Goal: Task Accomplishment & Management: Use online tool/utility

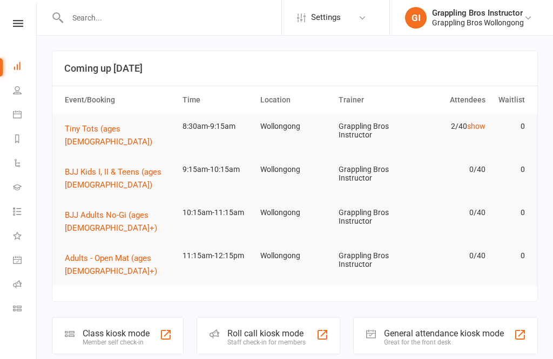
scroll to position [144, 0]
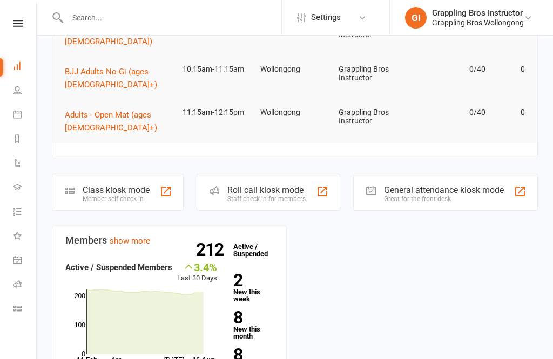
click at [250, 310] on strong "8" at bounding box center [251, 318] width 36 height 16
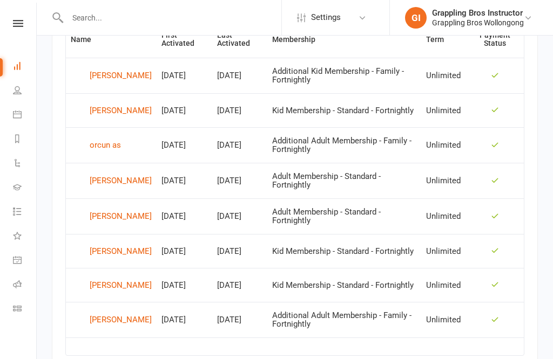
scroll to position [501, 0]
click at [18, 315] on link "Class check-in" at bounding box center [25, 310] width 24 height 24
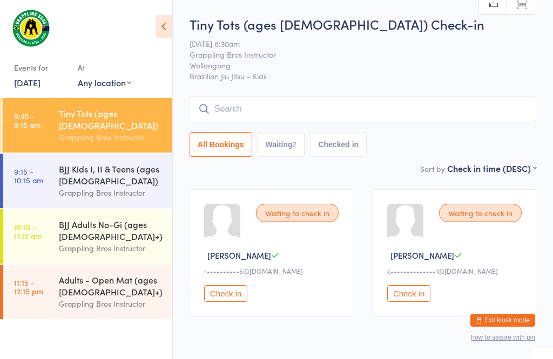
click at [241, 107] on input "search" at bounding box center [362, 109] width 346 height 25
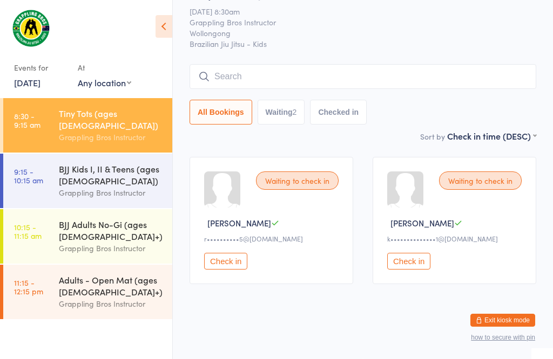
scroll to position [98, 0]
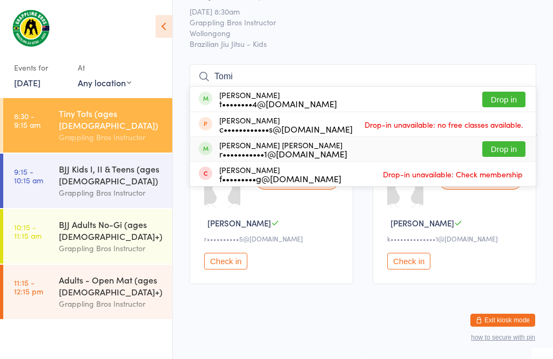
type input "Tomi"
click at [511, 141] on button "Drop in" at bounding box center [503, 149] width 43 height 16
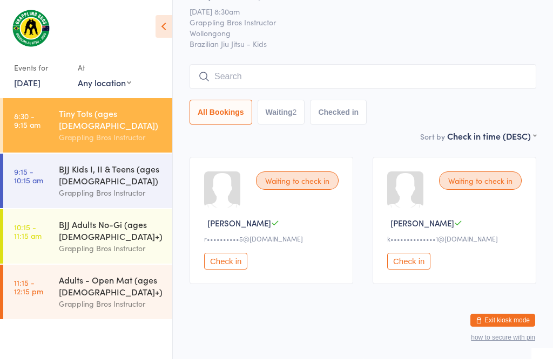
scroll to position [43, 0]
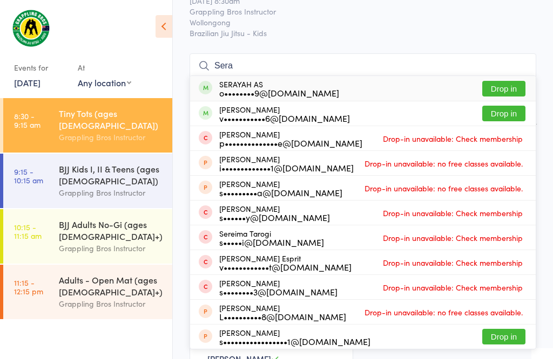
type input "Sera"
click at [513, 87] on button "Drop in" at bounding box center [503, 89] width 43 height 16
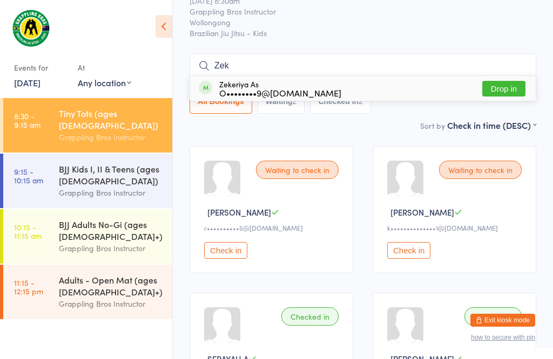
type input "Zek"
click at [507, 91] on button "Drop in" at bounding box center [503, 89] width 43 height 16
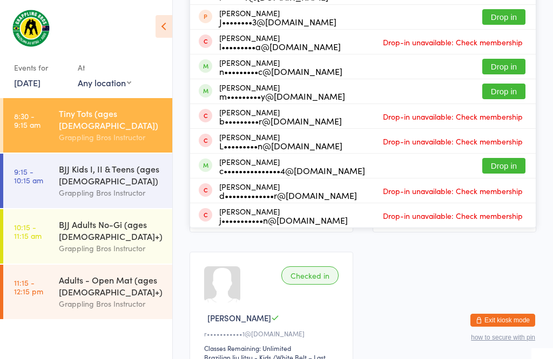
scroll to position [265, 0]
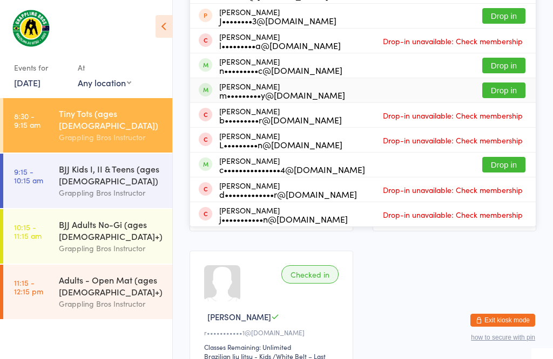
type input "Leon"
click at [499, 88] on button "Drop in" at bounding box center [503, 91] width 43 height 16
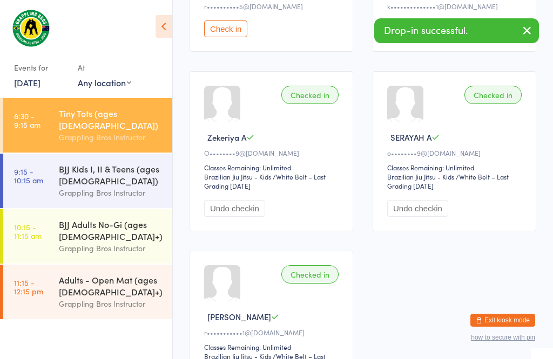
scroll to position [21, 0]
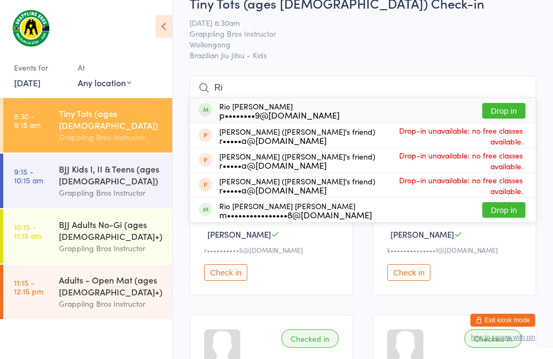
type input "R"
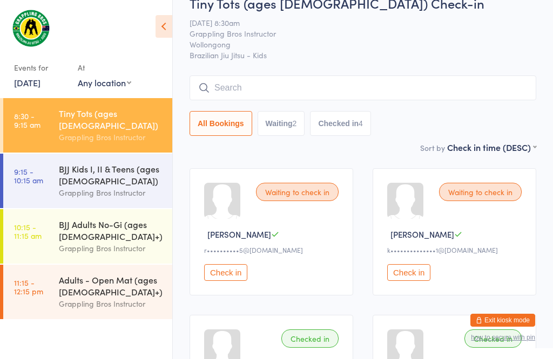
click at [297, 124] on div "2" at bounding box center [294, 123] width 4 height 9
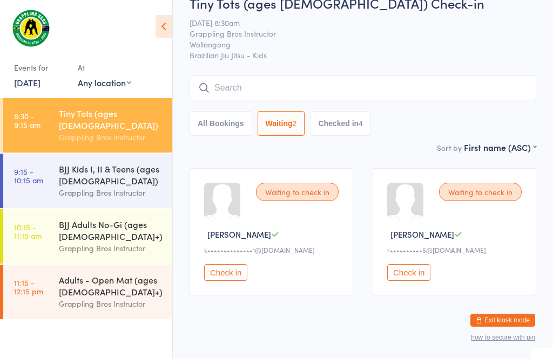
select select "0"
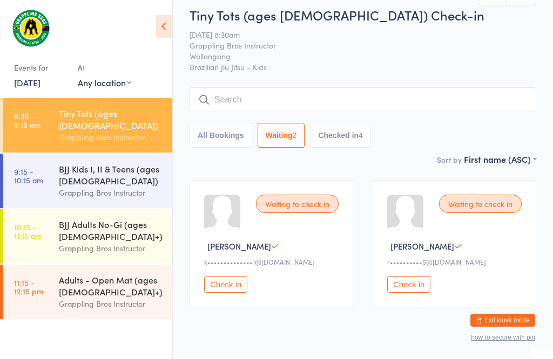
click at [282, 100] on input "search" at bounding box center [362, 99] width 346 height 25
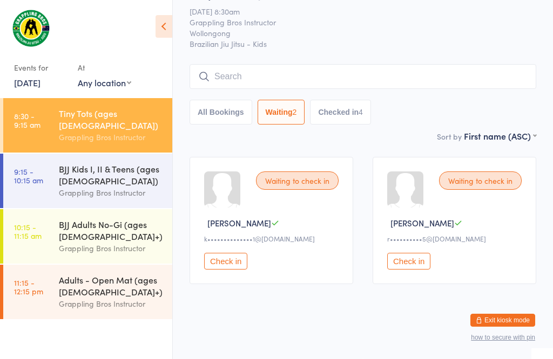
scroll to position [98, 0]
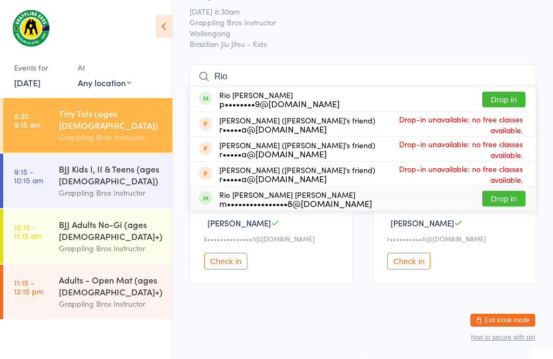
type input "Rio"
click at [270, 199] on div "m••••••••••••••••8@gmail.com" at bounding box center [295, 203] width 153 height 9
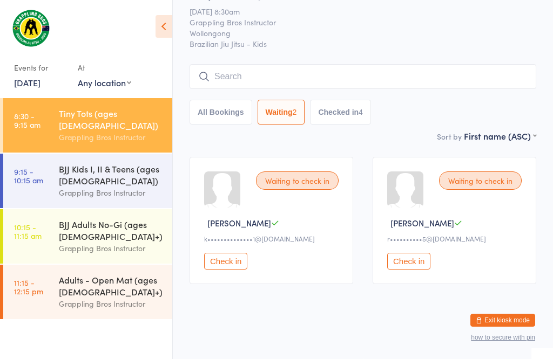
scroll to position [9, 0]
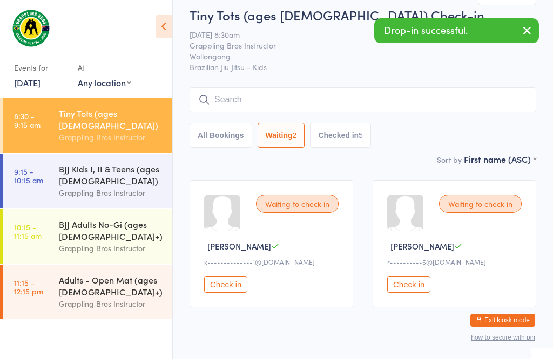
click at [350, 136] on button "Checked in 5" at bounding box center [340, 135] width 61 height 25
select select "5"
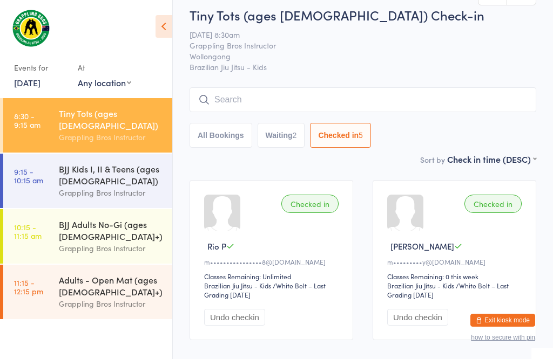
click at [226, 108] on input "search" at bounding box center [362, 99] width 346 height 25
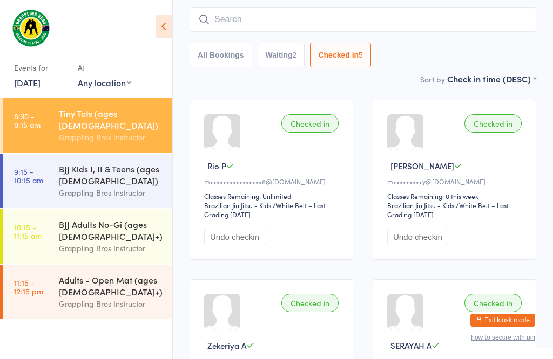
scroll to position [98, 0]
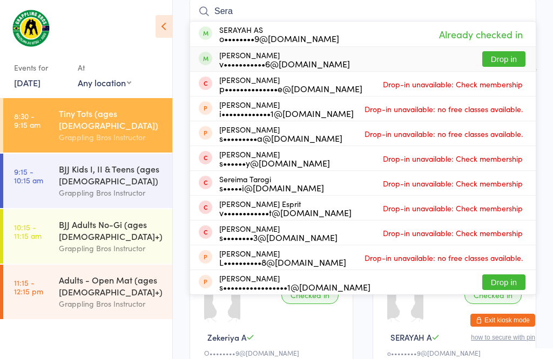
type input "Sera"
click at [518, 66] on button "Drop in" at bounding box center [503, 59] width 43 height 16
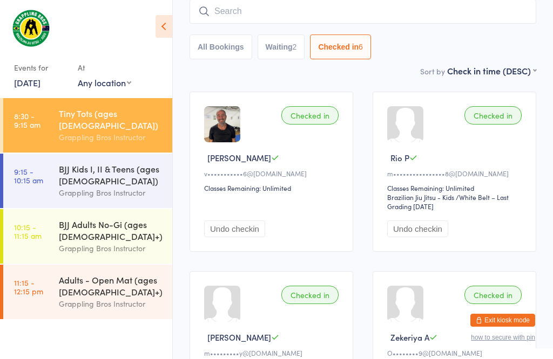
click at [94, 107] on div "Tiny Tots (ages [DEMOGRAPHIC_DATA])" at bounding box center [111, 119] width 104 height 24
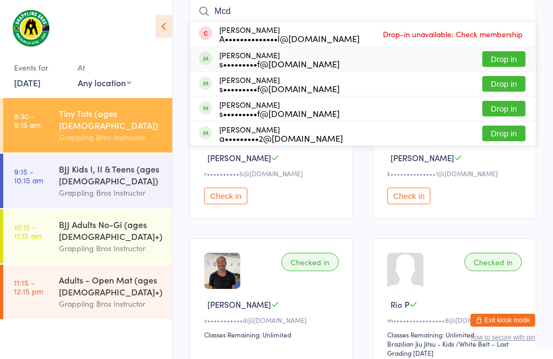
type input "Mcd"
click at [505, 53] on button "Drop in" at bounding box center [503, 59] width 43 height 16
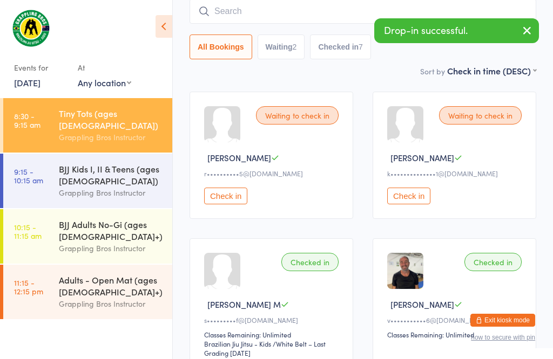
click at [232, 6] on input "search" at bounding box center [362, 11] width 346 height 25
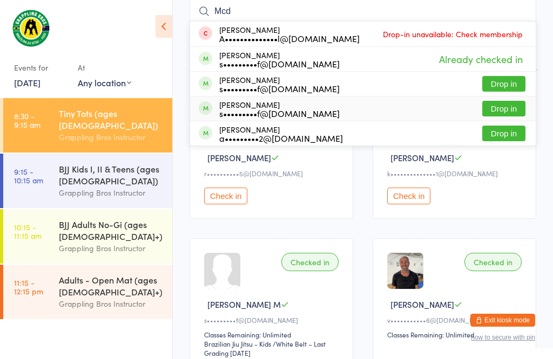
type input "Mcd"
click at [506, 102] on button "Drop in" at bounding box center [503, 109] width 43 height 16
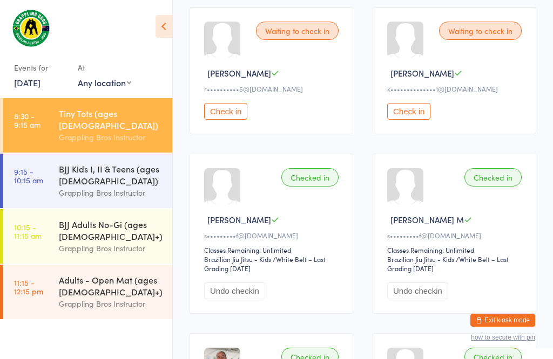
scroll to position [183, 0]
click at [129, 178] on div "BJJ Kids I, II & Teens (ages [DEMOGRAPHIC_DATA])" at bounding box center [111, 175] width 104 height 24
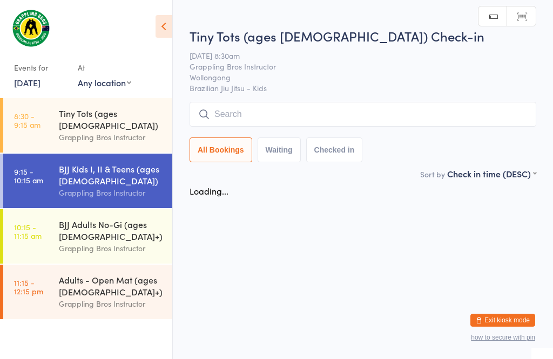
click at [132, 179] on html "You have now entered Kiosk Mode. Members will be able to check themselves in us…" at bounding box center [276, 179] width 553 height 359
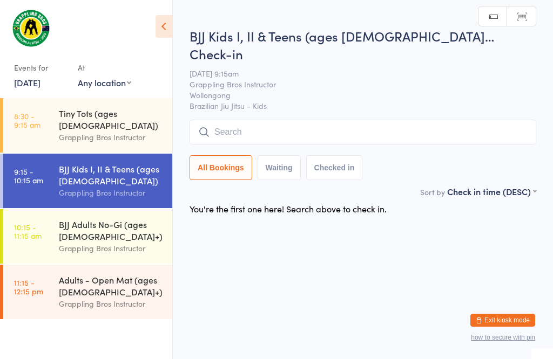
scroll to position [1, 0]
click at [332, 120] on input "search" at bounding box center [362, 132] width 346 height 25
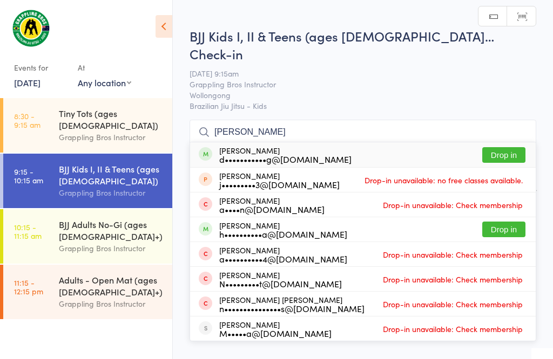
type input "Noah"
click at [503, 147] on button "Drop in" at bounding box center [503, 155] width 43 height 16
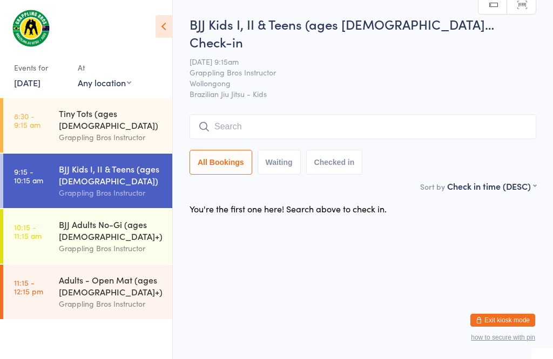
scroll to position [1, 0]
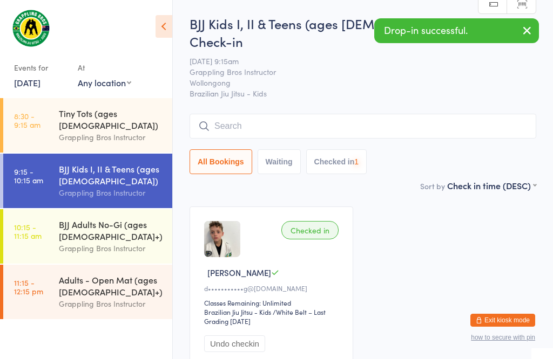
click at [74, 131] on div "Grappling Bros Instructor" at bounding box center [111, 137] width 104 height 12
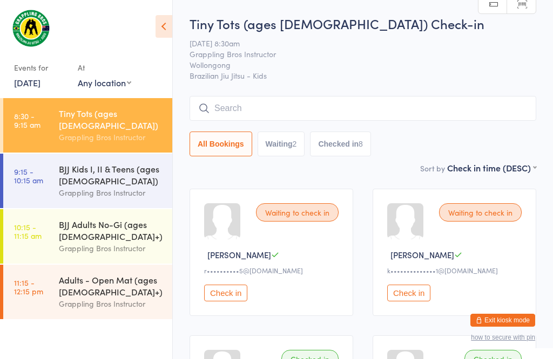
click at [344, 107] on input "search" at bounding box center [362, 108] width 346 height 25
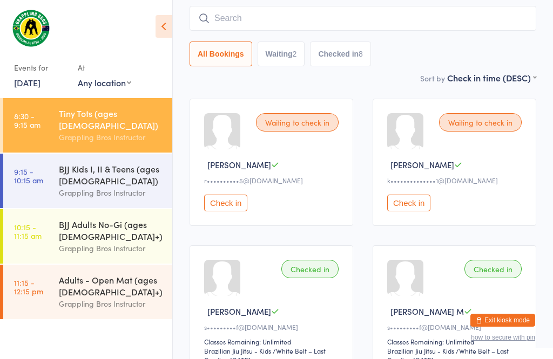
scroll to position [98, 0]
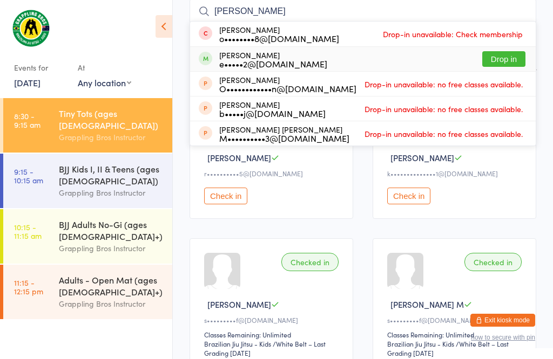
type input "Owen"
click at [506, 56] on button "Drop in" at bounding box center [503, 59] width 43 height 16
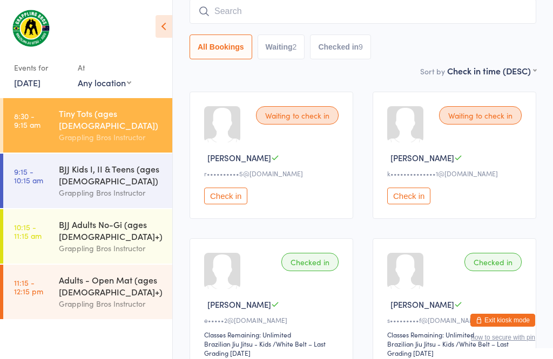
click at [100, 163] on div "BJJ Kids I, II & Teens (ages [DEMOGRAPHIC_DATA])" at bounding box center [111, 175] width 104 height 24
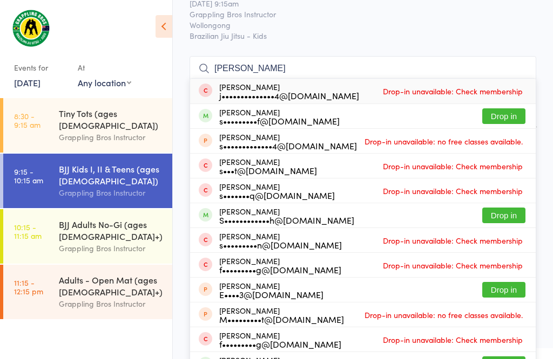
scroll to position [62, 0]
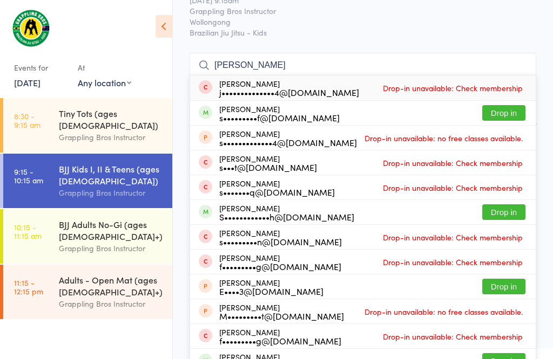
type input "Scott"
click at [507, 105] on button "Drop in" at bounding box center [503, 113] width 43 height 16
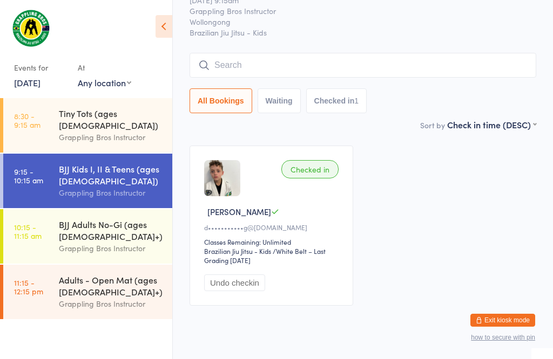
scroll to position [44, 0]
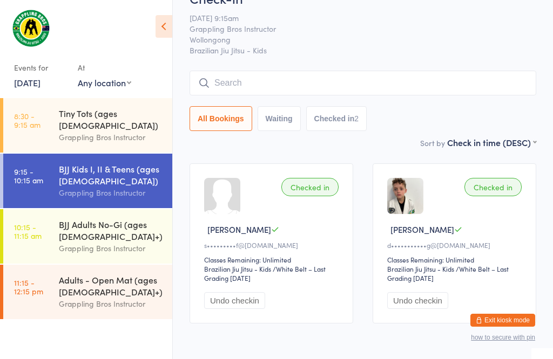
click at [80, 107] on div "Tiny Tots (ages [DEMOGRAPHIC_DATA])" at bounding box center [111, 119] width 104 height 24
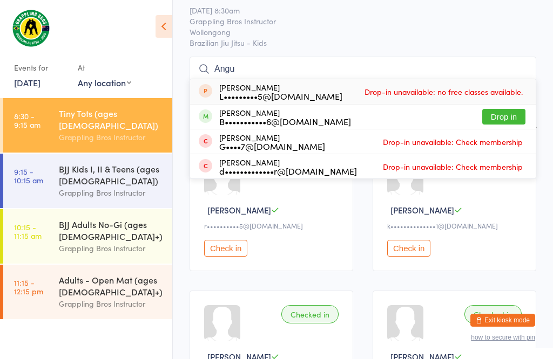
scroll to position [57, 0]
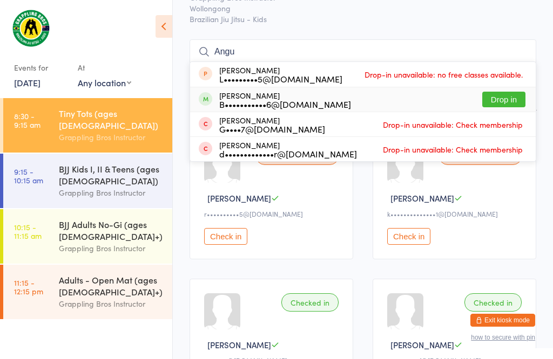
type input "Angu"
click at [515, 107] on button "Drop in" at bounding box center [503, 100] width 43 height 16
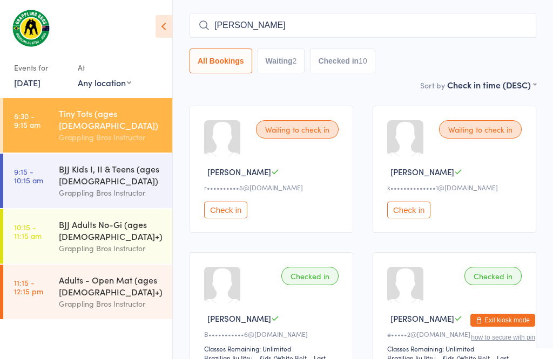
scroll to position [117, 0]
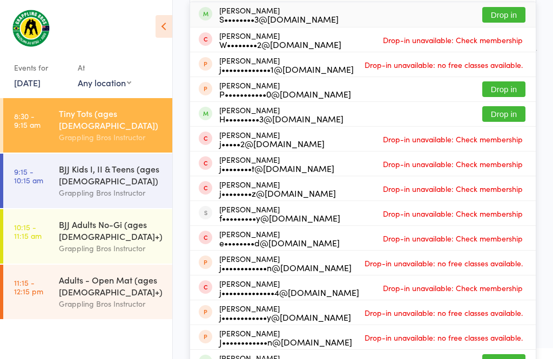
type input "Jack shears"
click at [516, 16] on button "Drop in" at bounding box center [503, 15] width 43 height 16
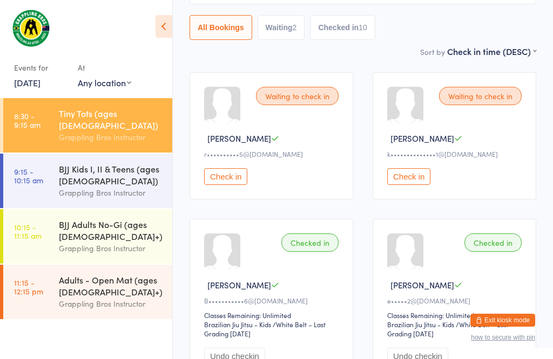
scroll to position [21, 0]
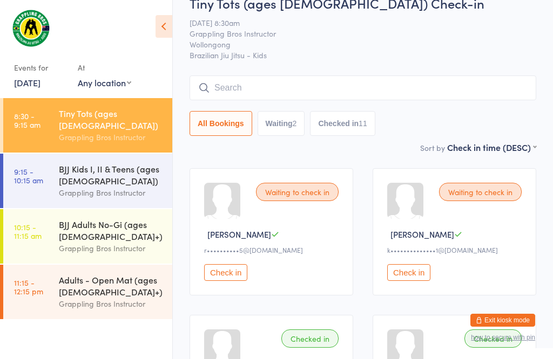
click at [118, 163] on div "BJJ Kids I, II & Teens (ages [DEMOGRAPHIC_DATA])" at bounding box center [111, 175] width 104 height 24
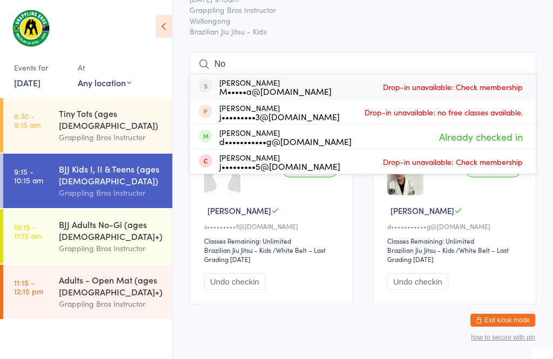
scroll to position [44, 0]
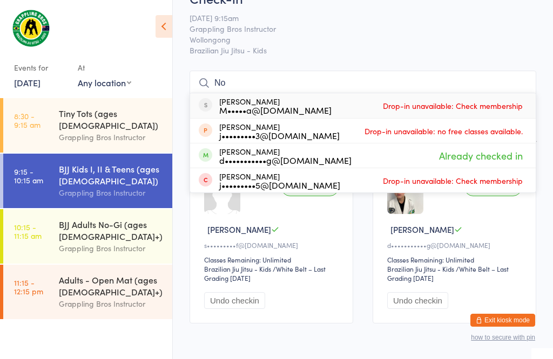
click at [246, 74] on input "No" at bounding box center [362, 83] width 346 height 25
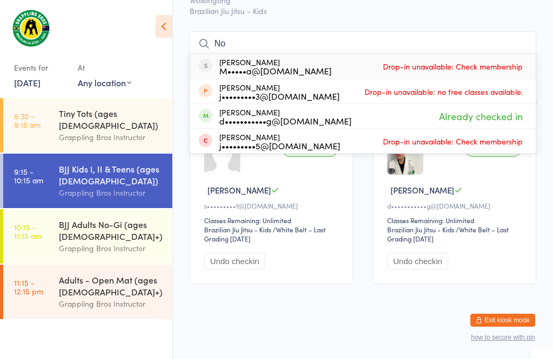
scroll to position [98, 0]
type input "N"
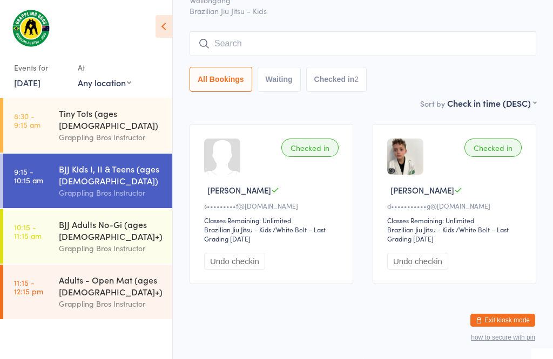
scroll to position [167, 0]
click at [127, 219] on div "BJJ Adults No-Gi (ages [DEMOGRAPHIC_DATA]+)" at bounding box center [111, 231] width 104 height 24
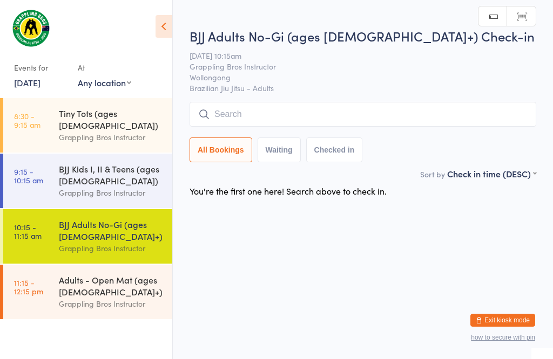
scroll to position [44, 0]
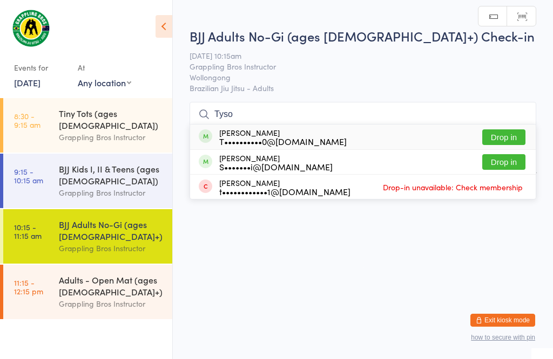
type input "Tyso"
click at [508, 129] on button "Drop in" at bounding box center [503, 137] width 43 height 16
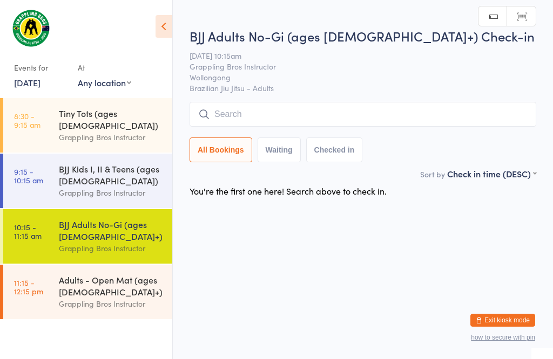
scroll to position [1, 0]
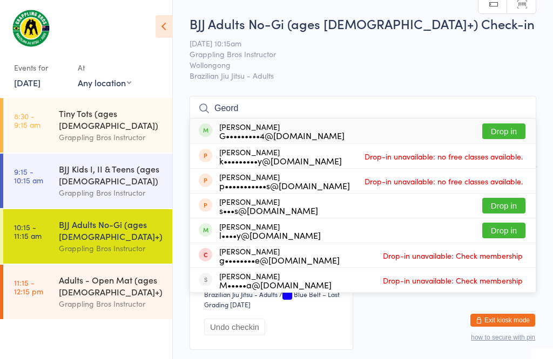
type input "Geord"
click at [507, 125] on button "Drop in" at bounding box center [503, 132] width 43 height 16
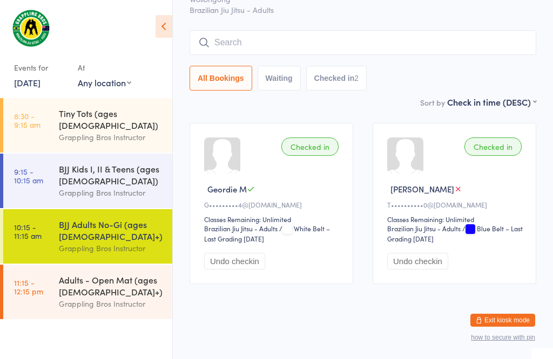
scroll to position [241, 0]
click at [104, 219] on div "BJJ Adults No-Gi (ages [DEMOGRAPHIC_DATA]+)" at bounding box center [111, 231] width 104 height 24
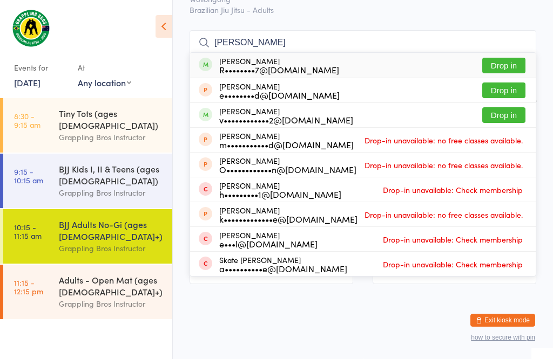
scroll to position [71, 0]
type input "Ricky"
click at [510, 58] on button "Drop in" at bounding box center [503, 66] width 43 height 16
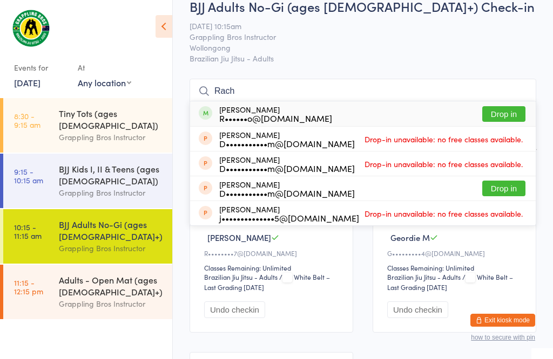
scroll to position [21, 0]
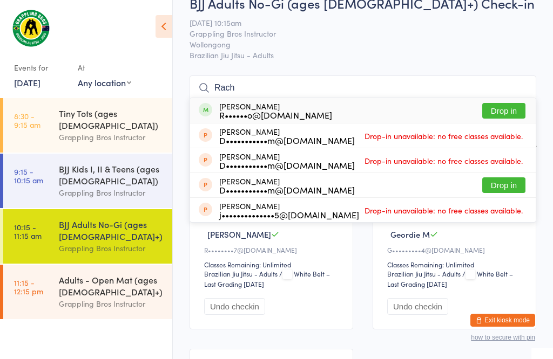
type input "Rach"
click at [508, 111] on button "Drop in" at bounding box center [503, 111] width 43 height 16
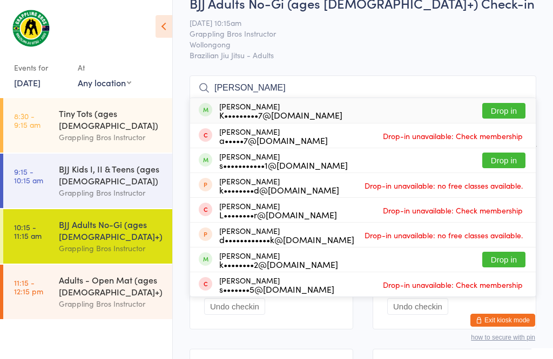
type input "Karla"
click at [502, 107] on button "Drop in" at bounding box center [503, 111] width 43 height 16
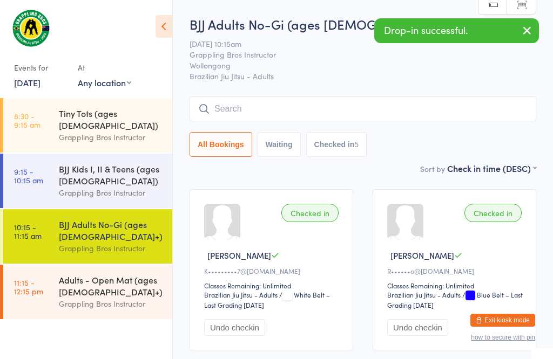
scroll to position [0, 0]
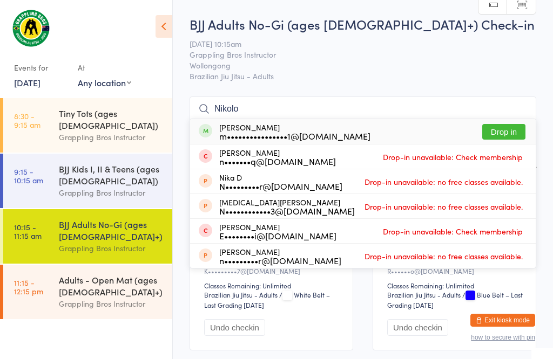
type input "Nikolo"
click at [510, 131] on button "Drop in" at bounding box center [503, 132] width 43 height 16
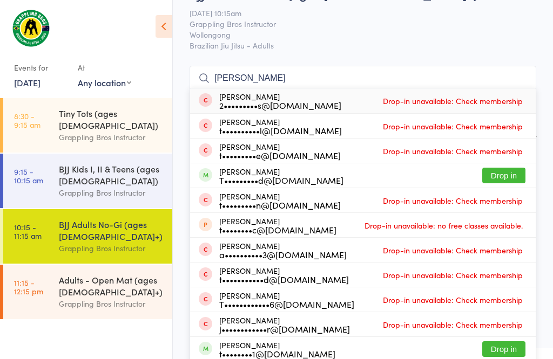
scroll to position [47, 0]
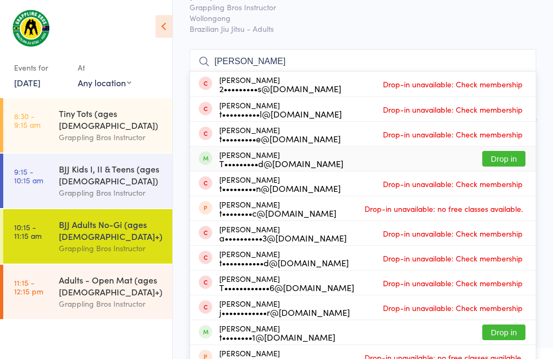
type input "Tim"
click at [503, 159] on button "Drop in" at bounding box center [503, 159] width 43 height 16
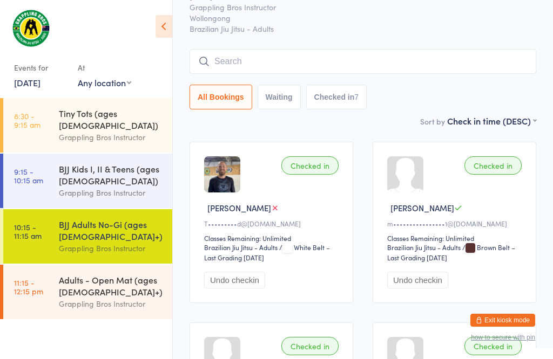
click at [119, 163] on div "BJJ Kids I, II & Teens (ages [DEMOGRAPHIC_DATA])" at bounding box center [111, 175] width 104 height 24
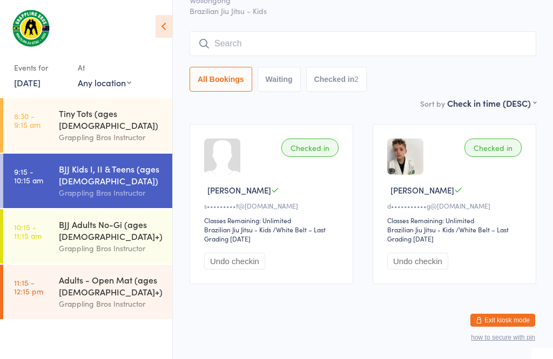
scroll to position [146, 0]
click at [115, 219] on div "BJJ Adults No-Gi (ages [DEMOGRAPHIC_DATA]+)" at bounding box center [111, 231] width 104 height 24
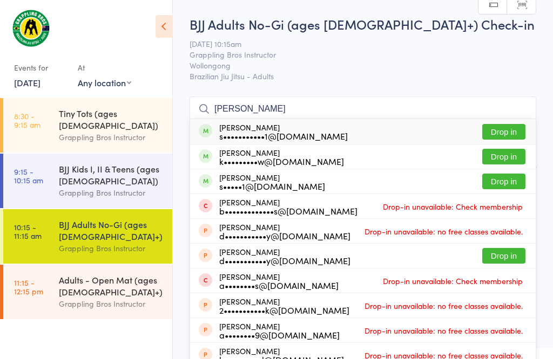
scroll to position [38, 0]
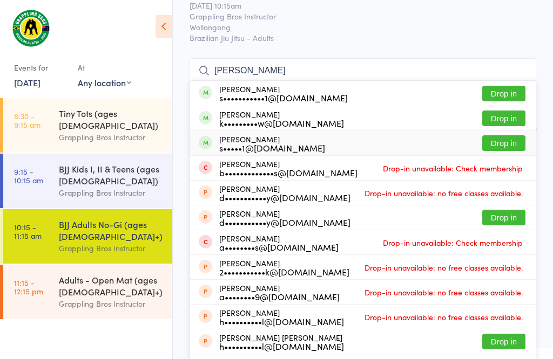
type input "Wilkins"
click at [503, 151] on button "Drop in" at bounding box center [503, 143] width 43 height 16
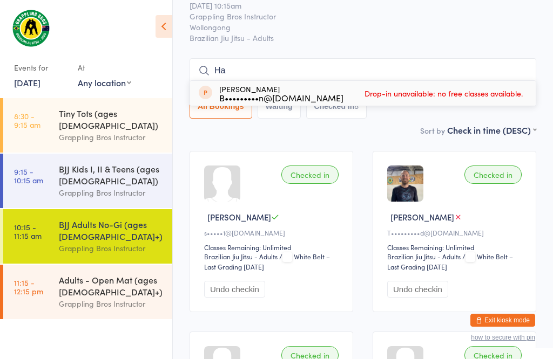
type input "H"
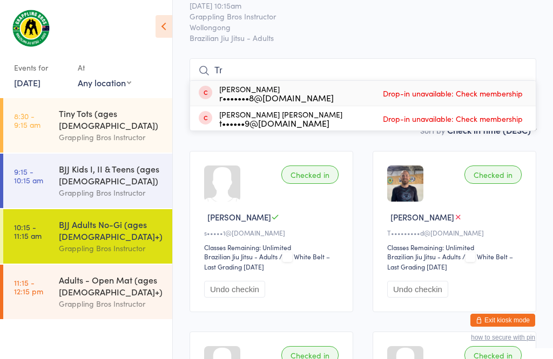
type input "T"
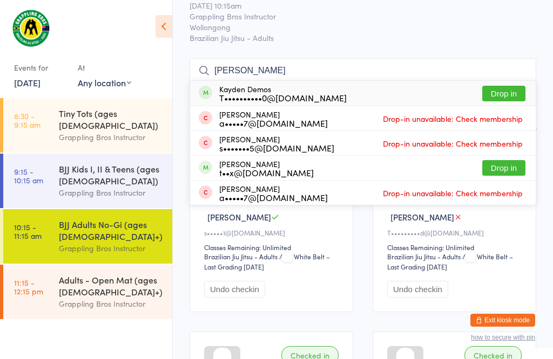
type input "Kay"
click at [508, 87] on button "Drop in" at bounding box center [503, 94] width 43 height 16
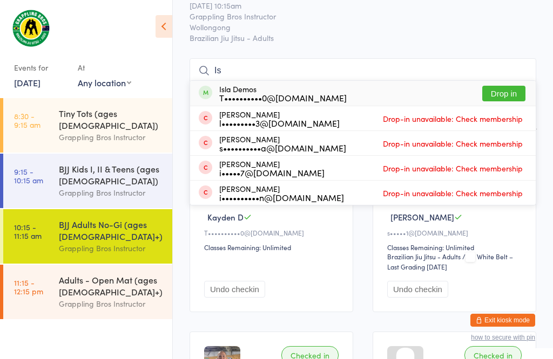
type input "Is"
click at [502, 94] on button "Drop in" at bounding box center [503, 94] width 43 height 16
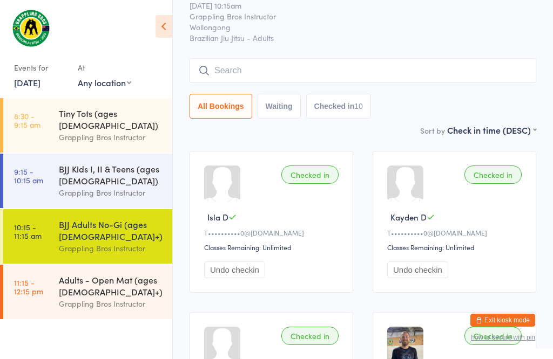
click at [117, 163] on div "BJJ Kids I, II & Teens (ages [DEMOGRAPHIC_DATA])" at bounding box center [111, 175] width 104 height 24
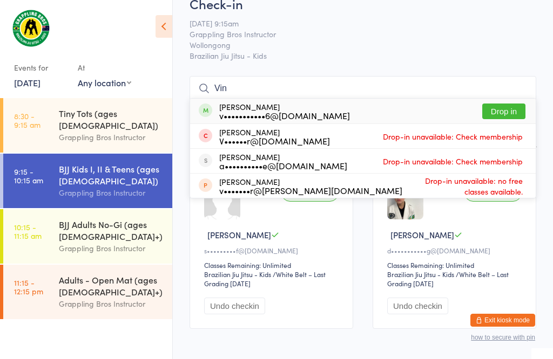
type input "Vin"
click at [505, 104] on button "Drop in" at bounding box center [503, 112] width 43 height 16
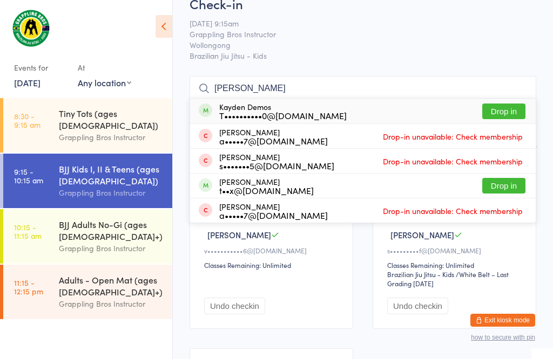
type input "Kay"
click at [504, 104] on button "Drop in" at bounding box center [503, 112] width 43 height 16
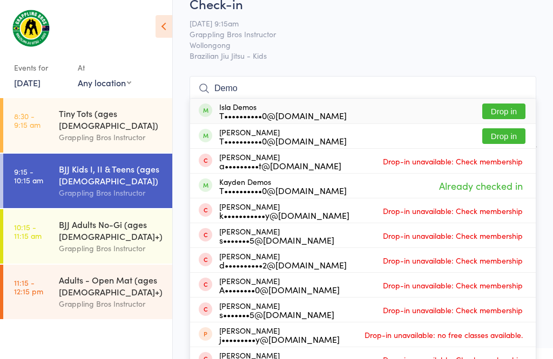
type input "Demo"
click at [501, 104] on button "Drop in" at bounding box center [503, 112] width 43 height 16
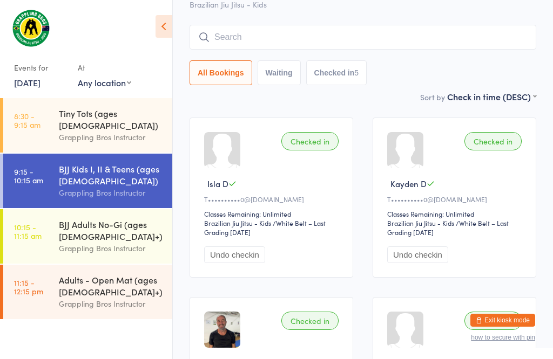
scroll to position [91, 0]
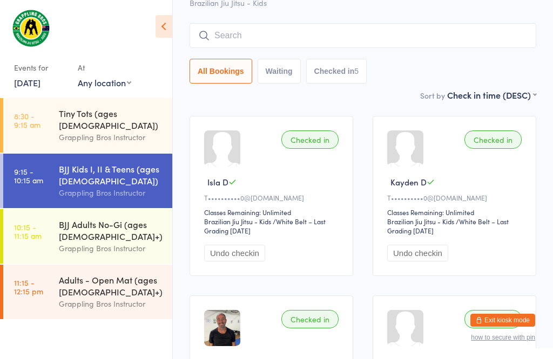
click at [72, 219] on div "BJJ Adults No-Gi (ages [DEMOGRAPHIC_DATA]+)" at bounding box center [111, 231] width 104 height 24
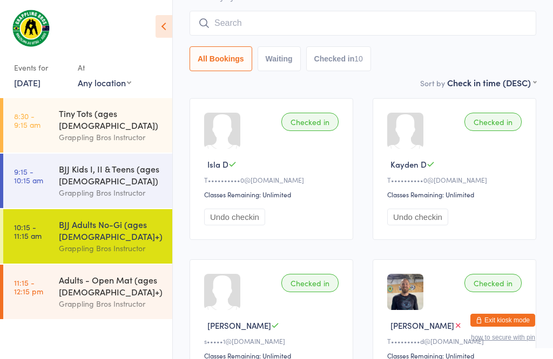
scroll to position [3, 0]
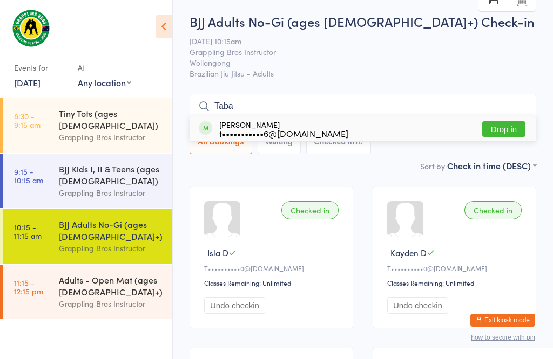
type input "Taba"
click at [517, 121] on button "Drop in" at bounding box center [503, 129] width 43 height 16
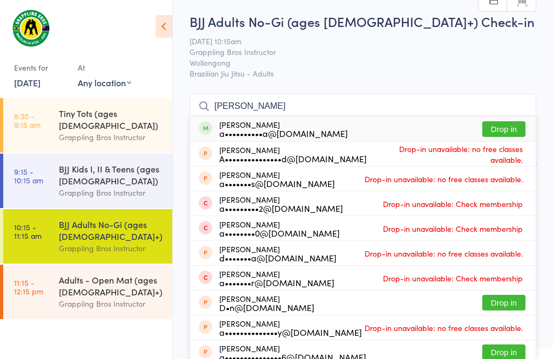
type input "Annie m"
click at [507, 134] on button "Drop in" at bounding box center [503, 129] width 43 height 16
